Goal: Information Seeking & Learning: Learn about a topic

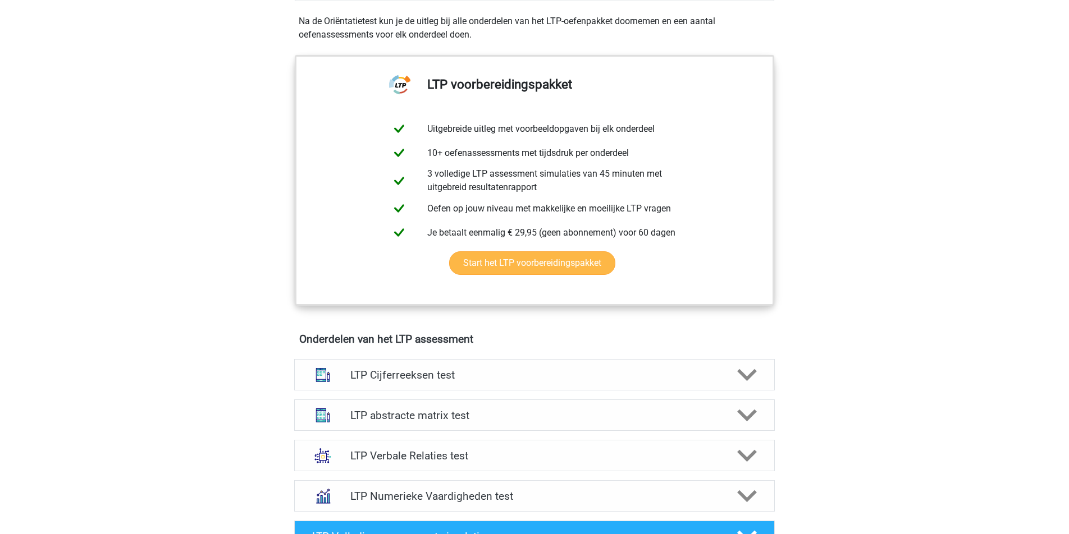
scroll to position [423, 0]
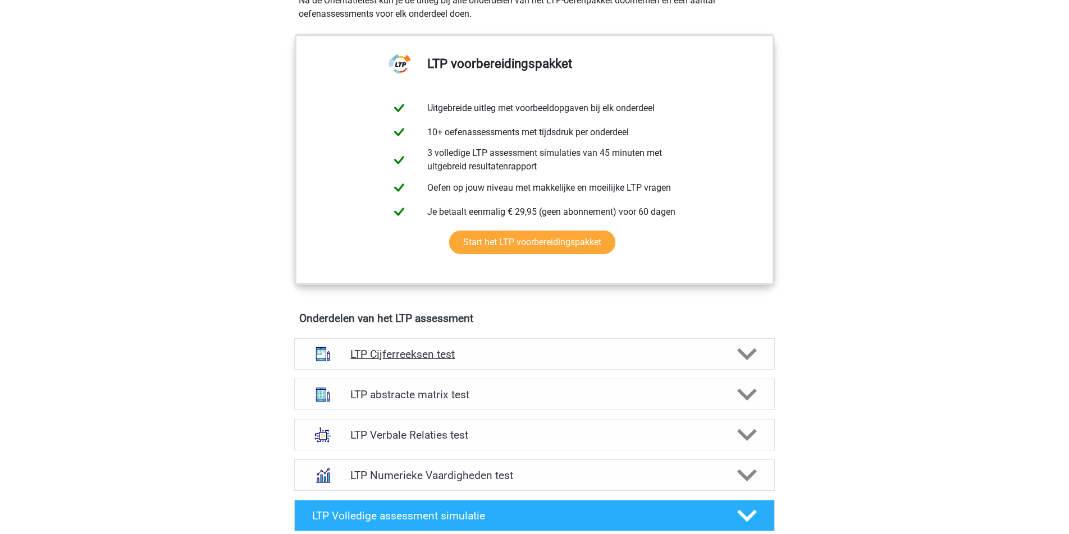
click at [517, 350] on h4 "LTP Cijferreeksen test" at bounding box center [534, 354] width 368 height 13
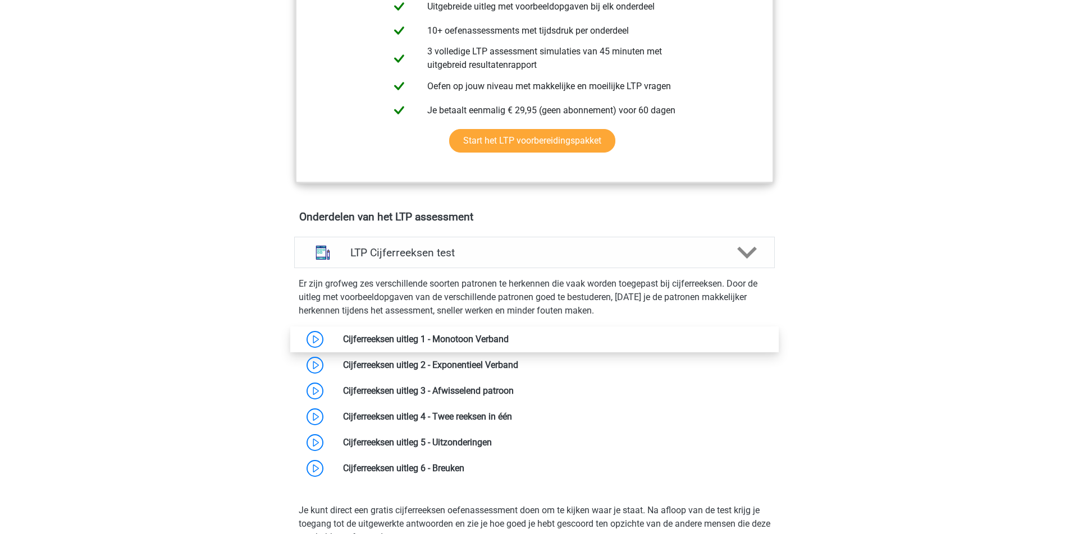
scroll to position [536, 0]
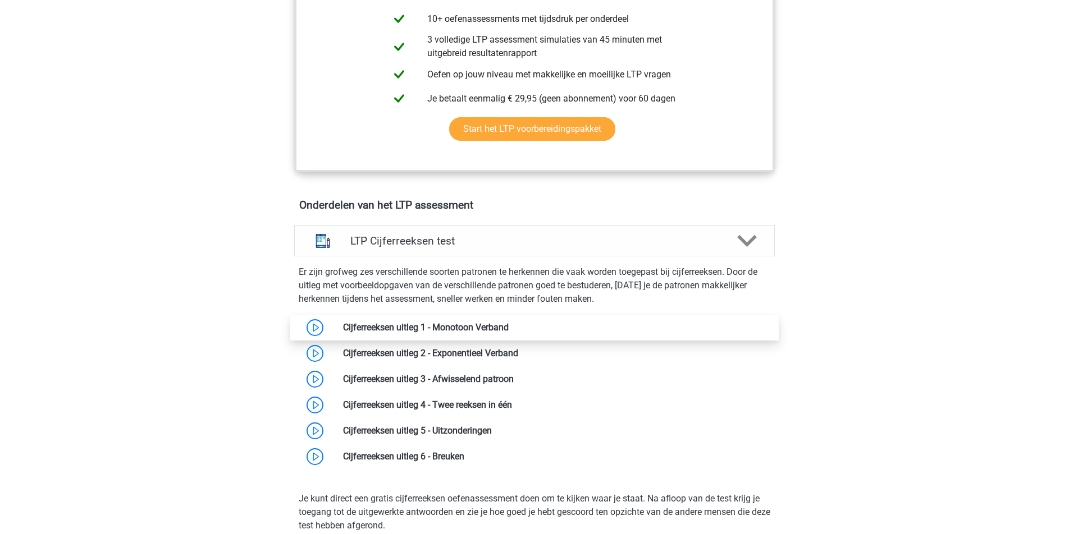
click at [509, 322] on link at bounding box center [509, 327] width 0 height 11
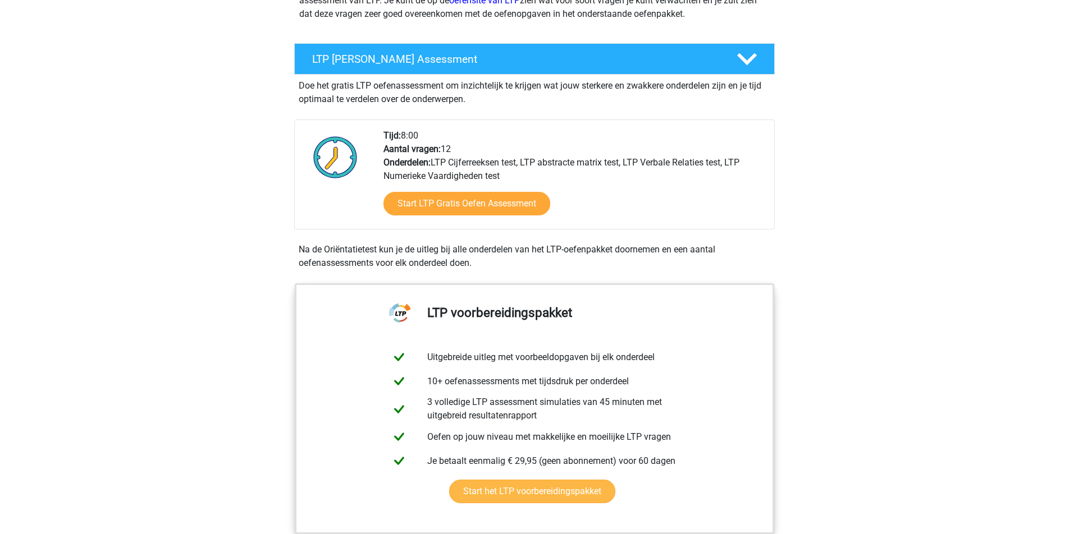
scroll to position [0, 0]
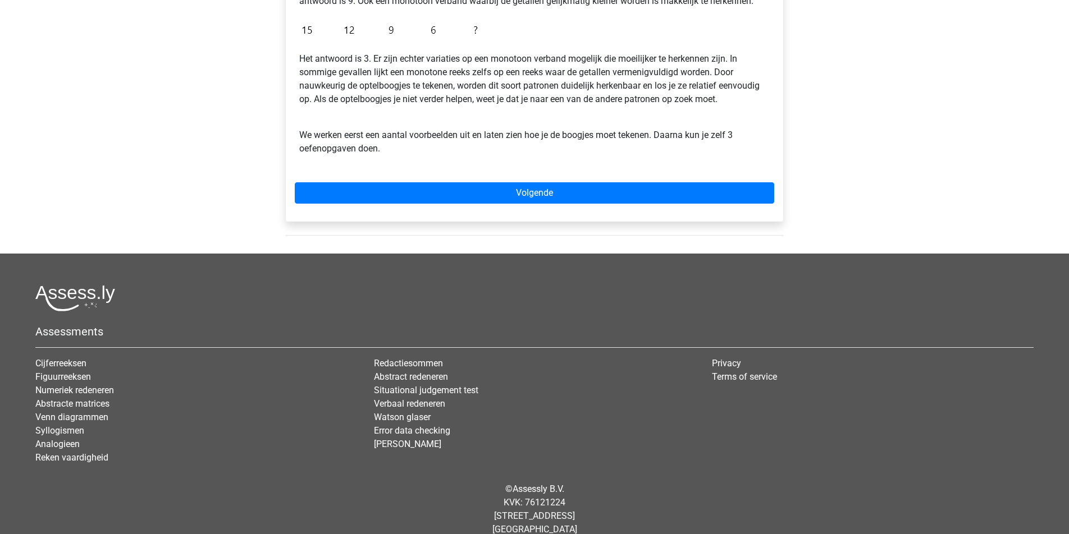
scroll to position [353, 0]
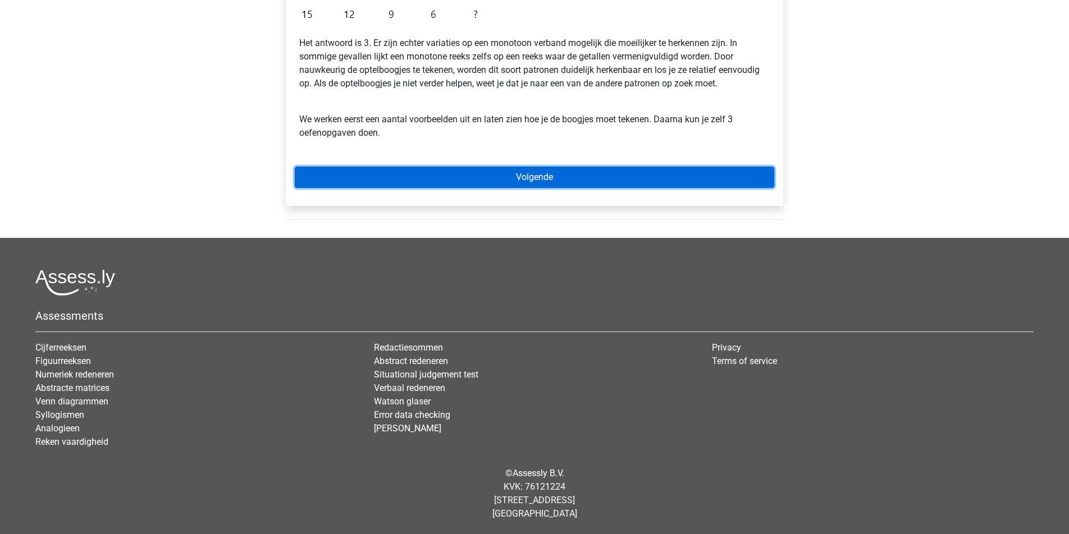
click at [557, 174] on link "Volgende" at bounding box center [534, 177] width 479 height 21
